Goal: Task Accomplishment & Management: Manage account settings

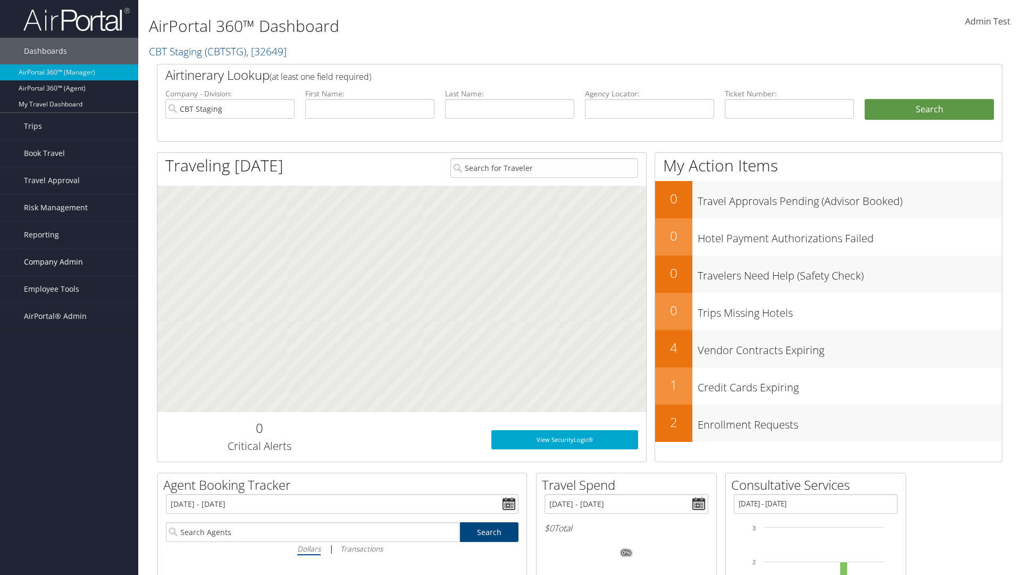
click at [69, 262] on span "Company Admin" at bounding box center [53, 261] width 59 height 27
click at [69, 307] on link "People" at bounding box center [69, 315] width 138 height 16
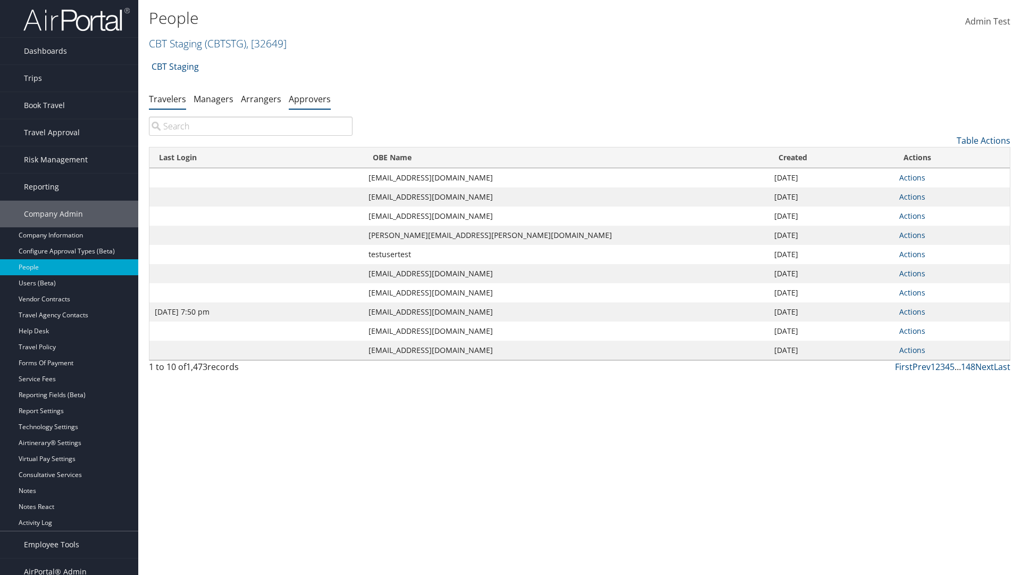
click at [310, 98] on link "Approvers" at bounding box center [310, 99] width 42 height 12
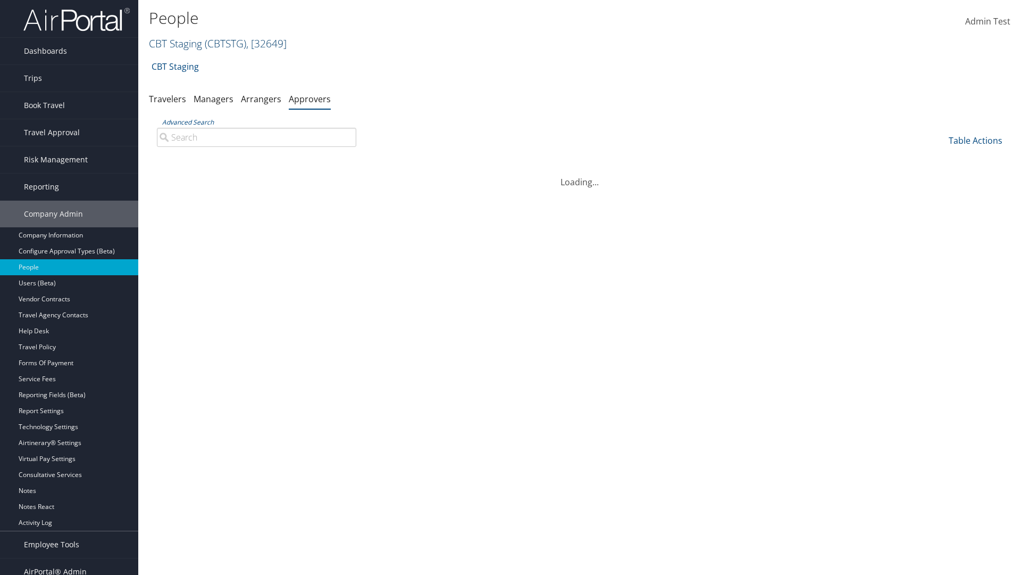
click at [176, 43] on link "CBT Staging ( CBTSTG ) , [ 32649 ]" at bounding box center [218, 43] width 138 height 14
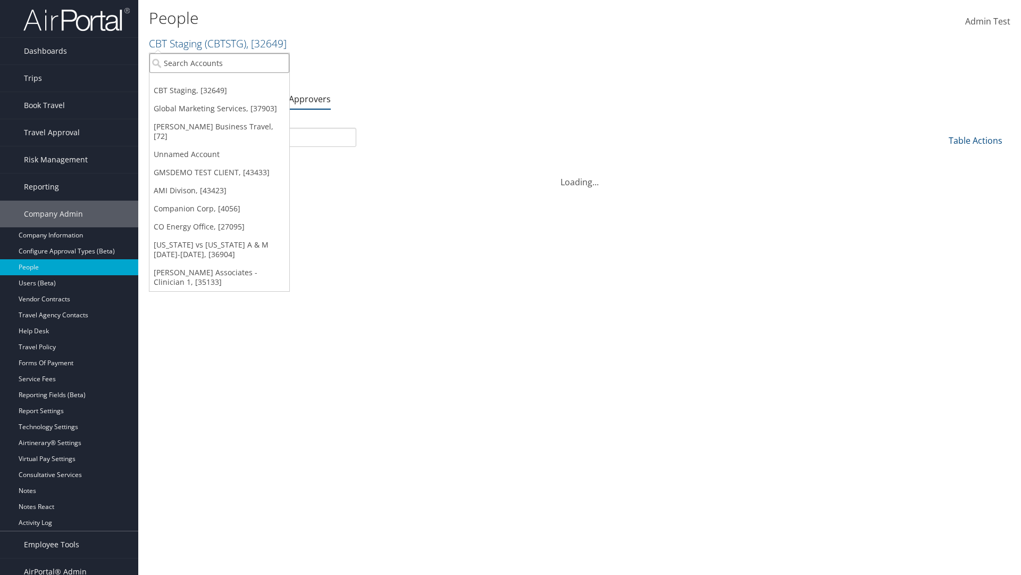
click at [219, 63] on input "search" at bounding box center [219, 63] width 140 height 20
type input "CBTSTG"
click at [219, 82] on div "CBT Staging (CBTSTG), [32649]" at bounding box center [220, 83] width 152 height 10
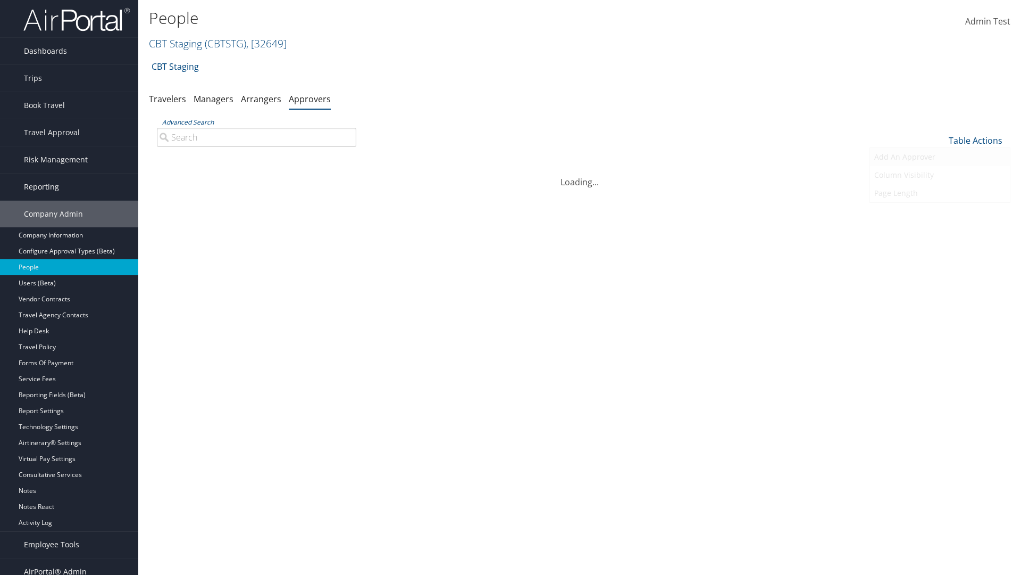
click at [940, 157] on link "Add An Approver" at bounding box center [940, 157] width 140 height 18
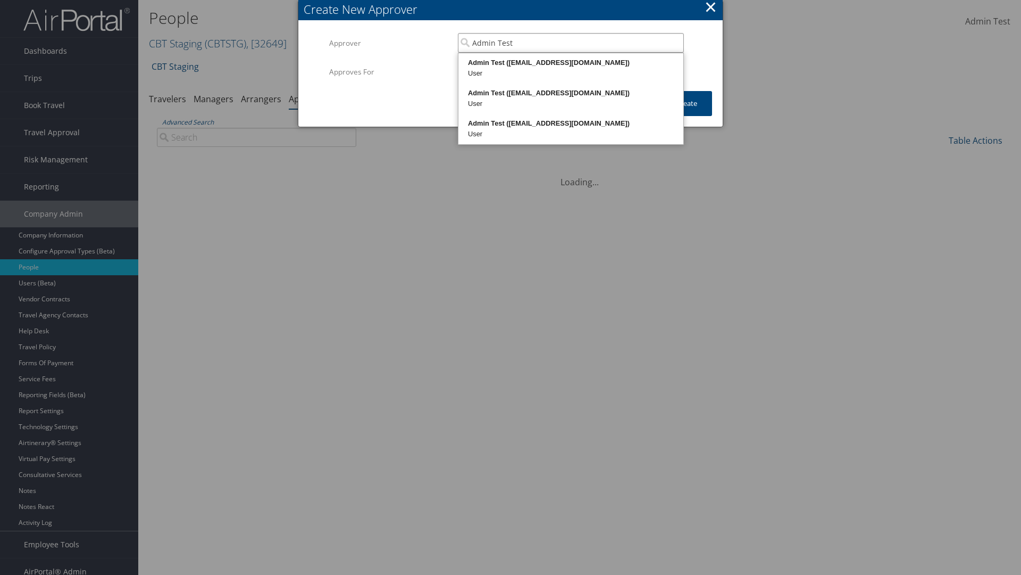
click at [571, 63] on div "Admin Test (admin.test@cbtravel.dev)" at bounding box center [571, 62] width 222 height 11
type input "Admin Test"
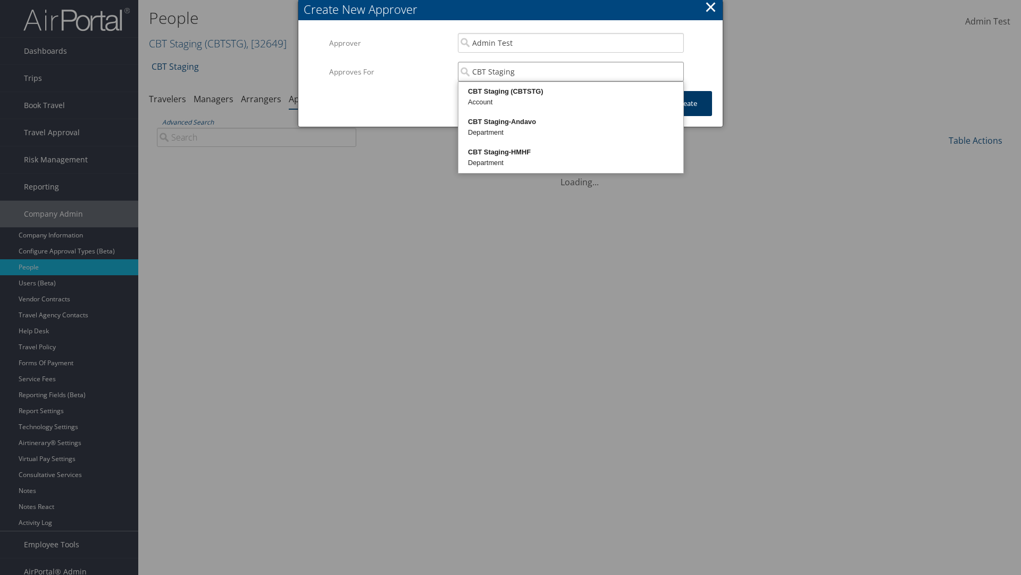
click at [571, 91] on div "CBT Staging (CBTSTG)" at bounding box center [571, 91] width 222 height 11
type input "CBT Staging"
click at [687, 103] on button "Create" at bounding box center [687, 103] width 51 height 25
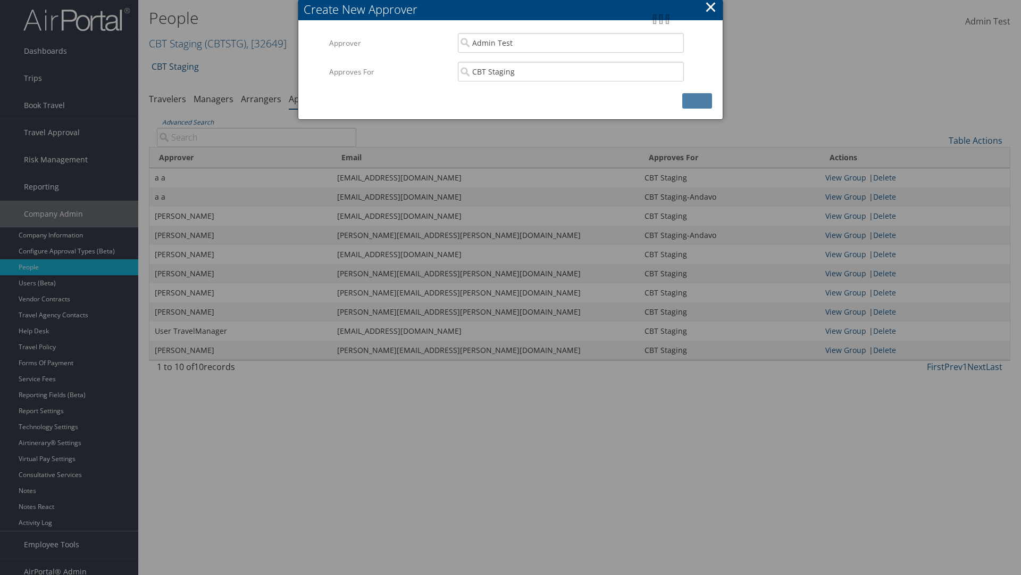
scroll to position [11, 0]
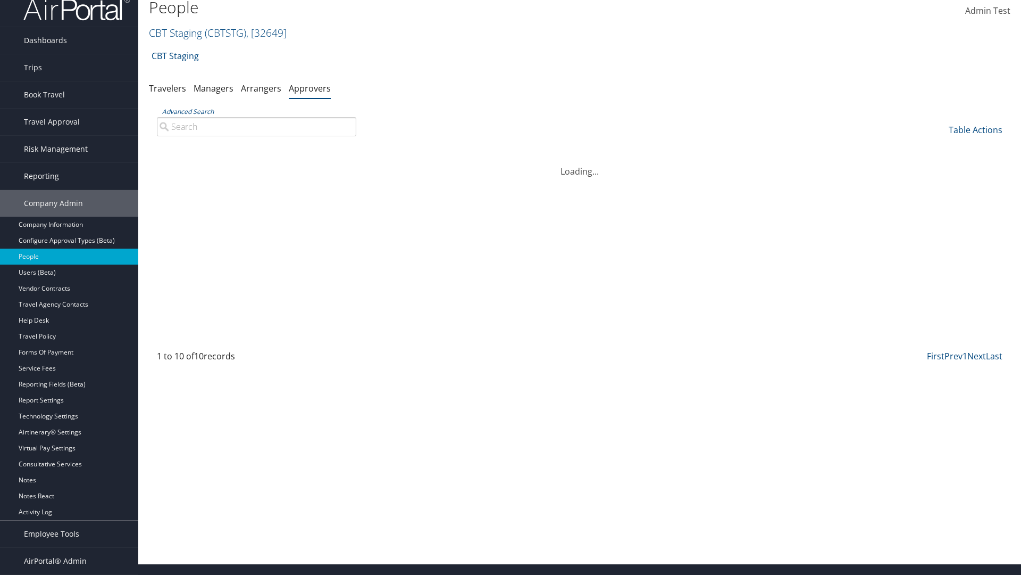
click at [256, 136] on input "Advanced Search" at bounding box center [256, 126] width 199 height 19
type input "Admin"
